Goal: Task Accomplishment & Management: Manage account settings

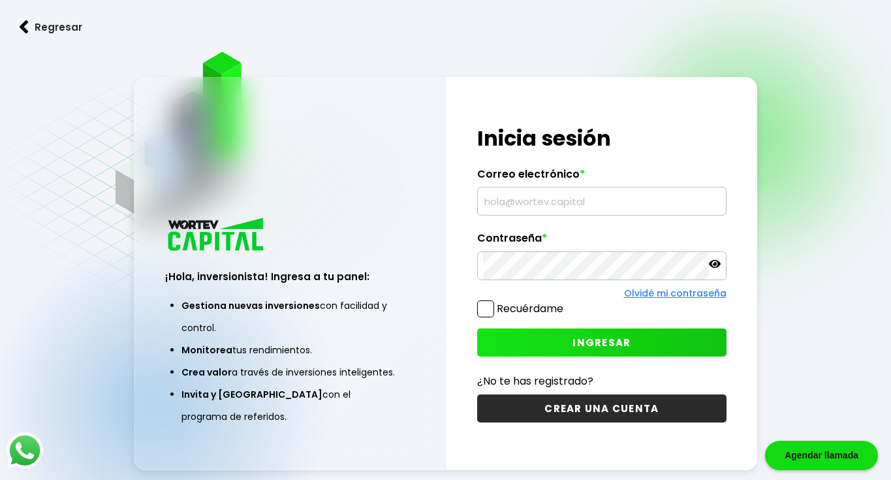
type input "[EMAIL_ADDRESS][DOMAIN_NAME]"
click at [562, 348] on button "INGRESAR" at bounding box center [601, 342] width 249 height 28
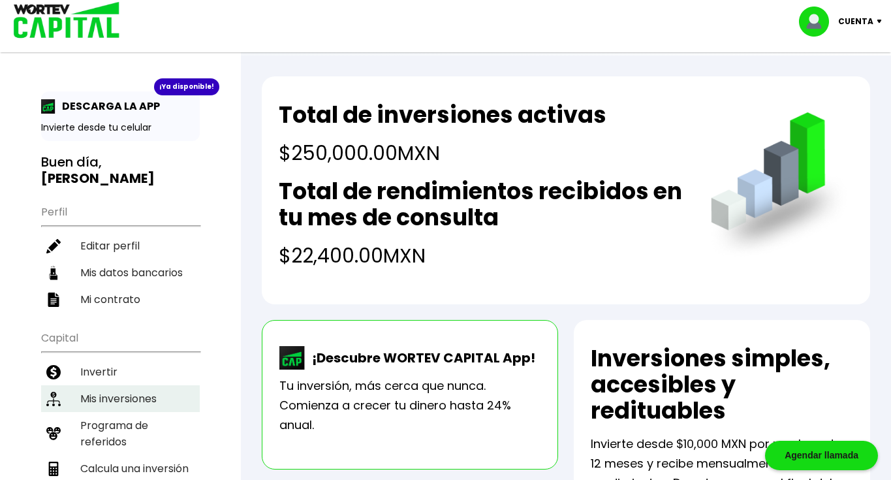
click at [100, 385] on li "Mis inversiones" at bounding box center [120, 398] width 159 height 27
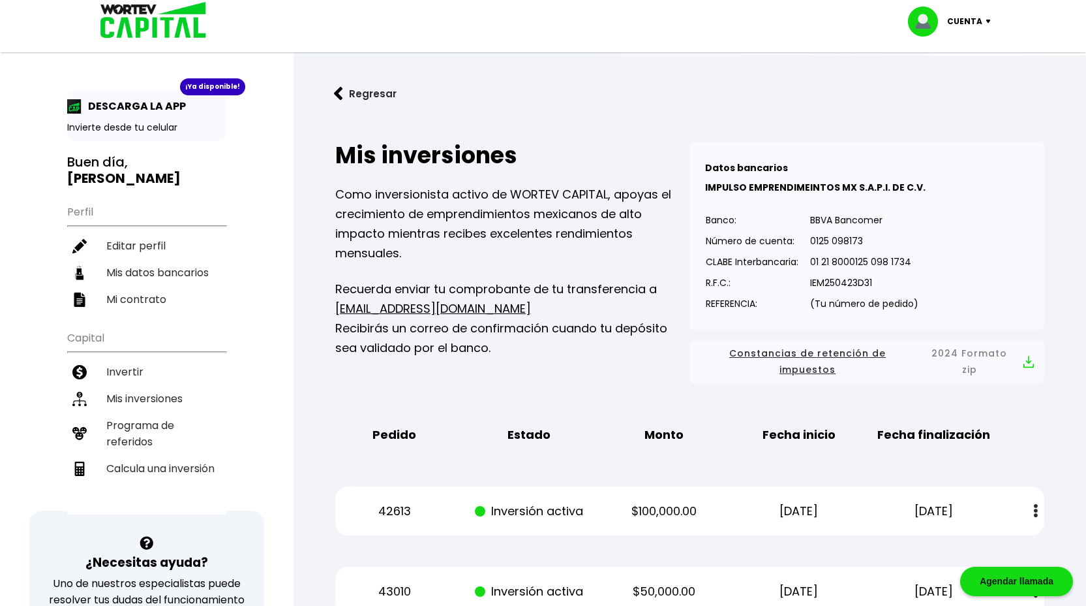
click at [890, 18] on div "Cuenta" at bounding box center [954, 22] width 92 height 30
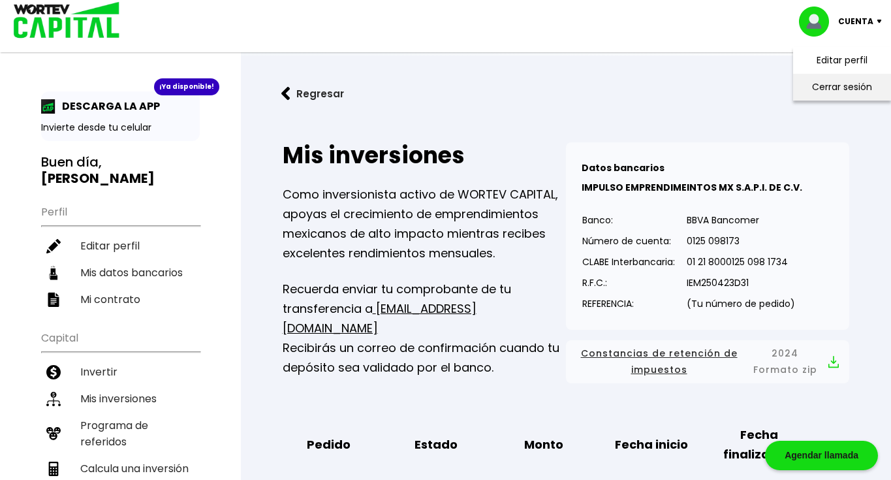
click at [810, 85] on li "Cerrar sesión" at bounding box center [842, 87] width 104 height 27
